Goal: Complete application form

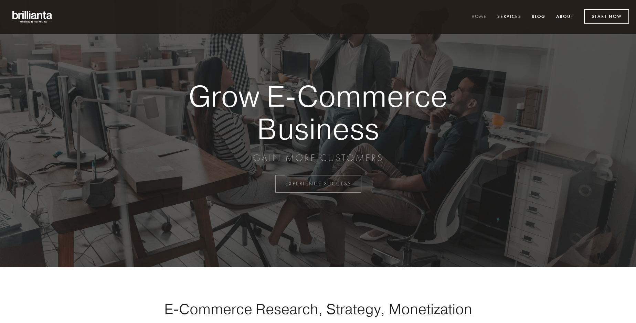
scroll to position [1804, 0]
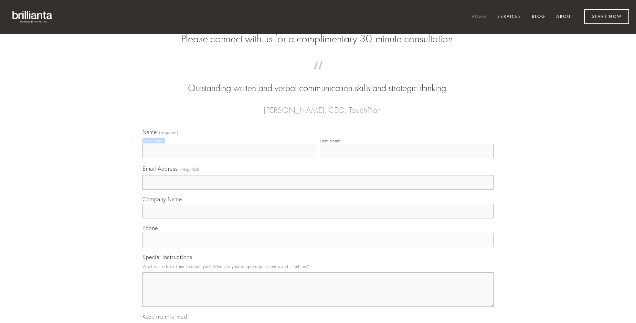
type input "[PERSON_NAME]"
click at [406, 158] on input "Last Name" at bounding box center [407, 151] width 174 height 14
type input "[PERSON_NAME]"
click at [318, 190] on input "Email Address (required)" at bounding box center [317, 182] width 351 height 14
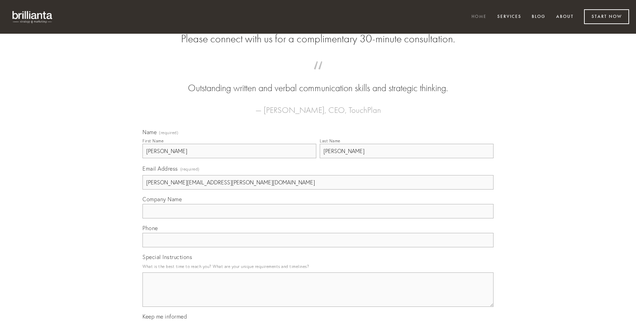
type input "[PERSON_NAME][EMAIL_ADDRESS][PERSON_NAME][DOMAIN_NAME]"
click at [318, 219] on input "Company Name" at bounding box center [317, 211] width 351 height 14
type input "admoveo"
click at [318, 247] on input "text" at bounding box center [317, 240] width 351 height 14
click at [318, 296] on textarea "Special Instructions" at bounding box center [317, 290] width 351 height 34
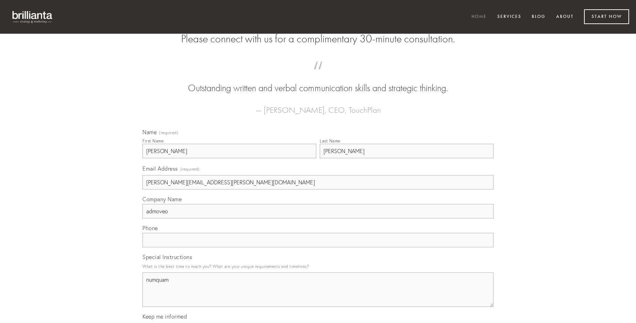
type textarea "numquam"
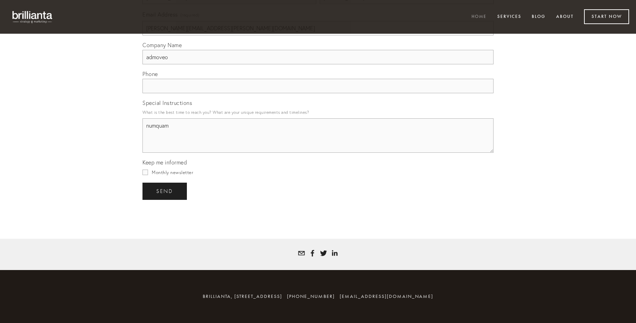
click at [165, 191] on span "send" at bounding box center [164, 191] width 17 height 6
